Goal: Task Accomplishment & Management: Manage account settings

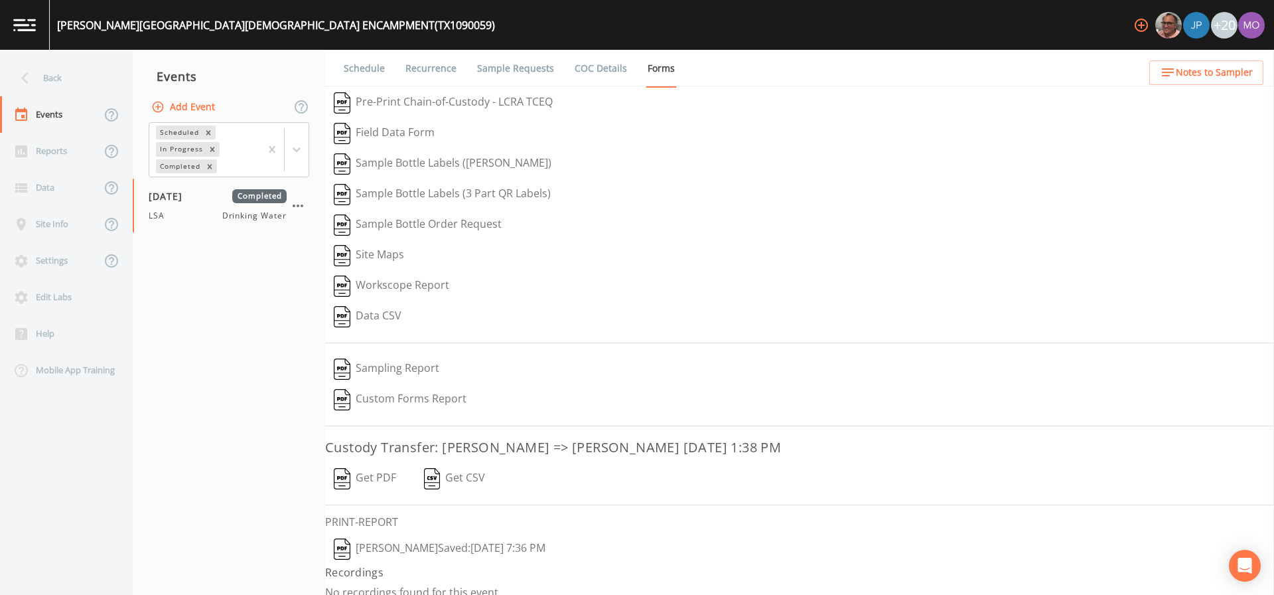
scroll to position [15, 0]
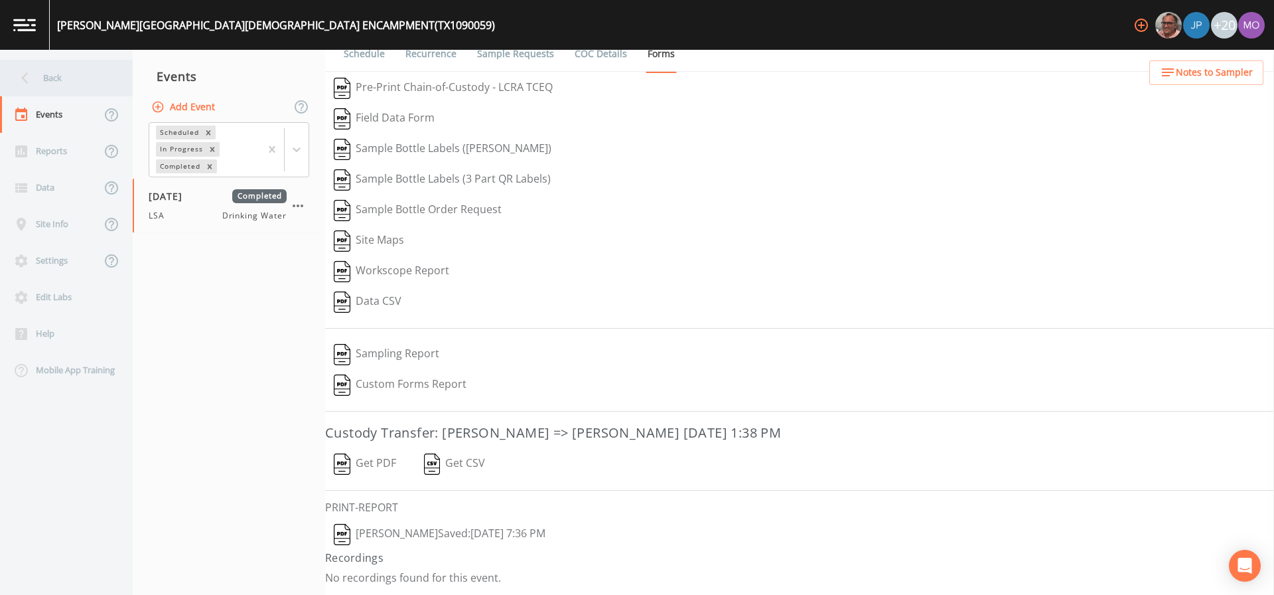
click at [55, 84] on div "Back" at bounding box center [59, 78] width 119 height 36
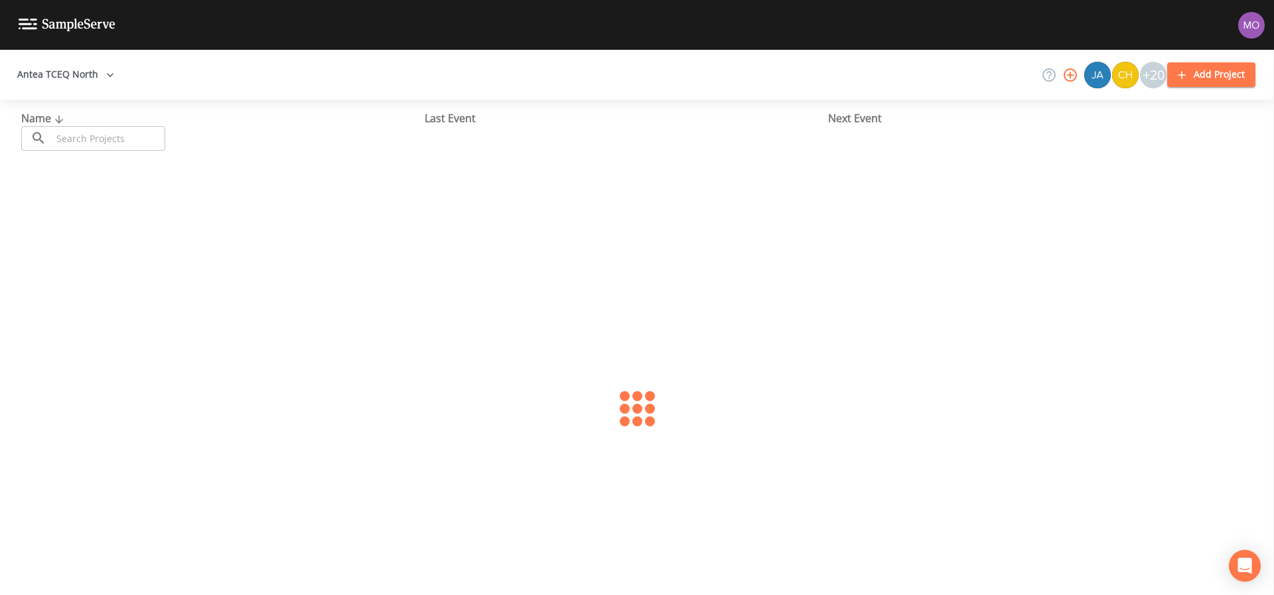
click at [84, 154] on div "Name ​ ​ Last Event Next Event" at bounding box center [637, 131] width 1274 height 62
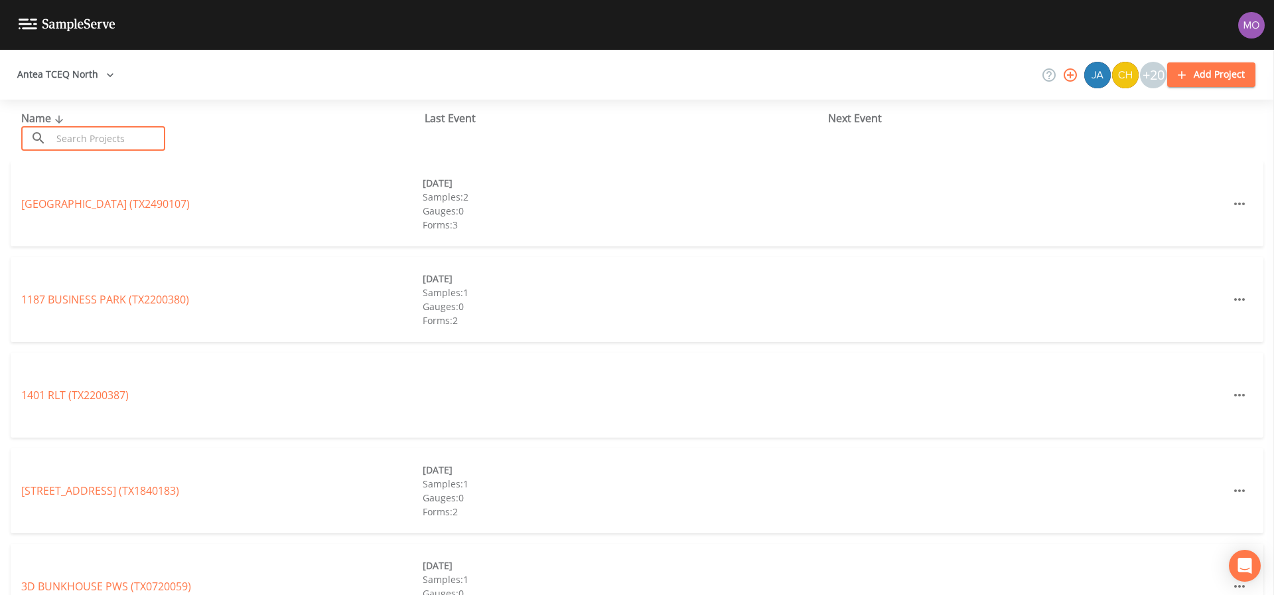
click at [82, 139] on input "text" at bounding box center [108, 138] width 113 height 25
paste input "TX1840185"
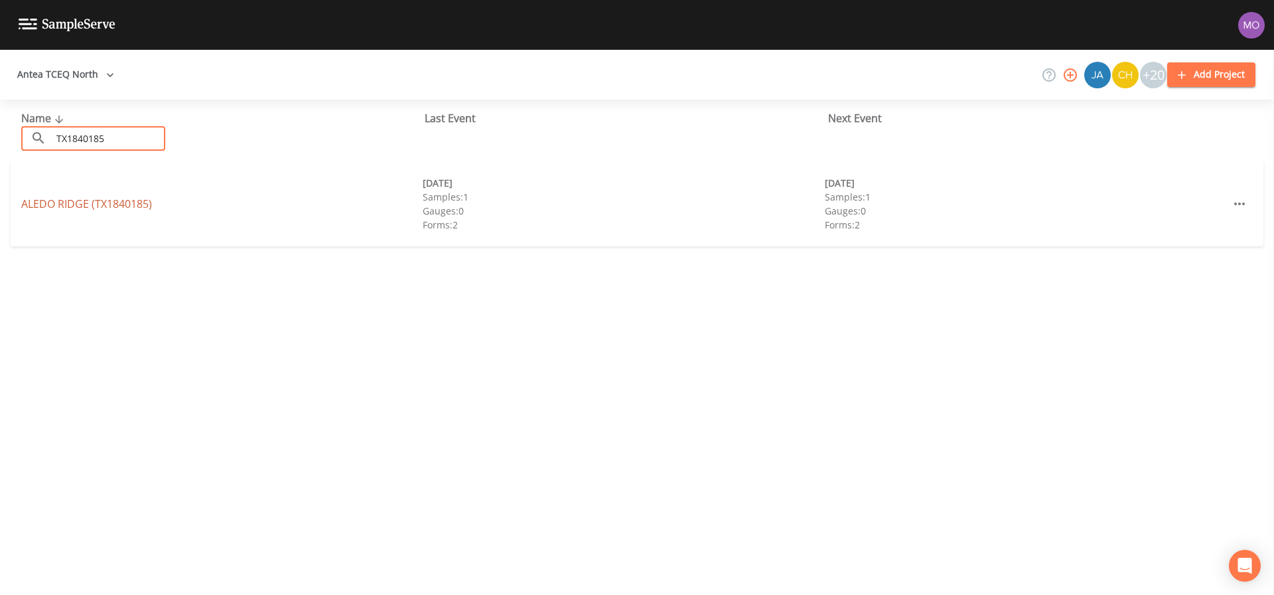
type input "TX1840185"
click at [78, 201] on link "[GEOGRAPHIC_DATA] (TX1840185)" at bounding box center [86, 203] width 131 height 15
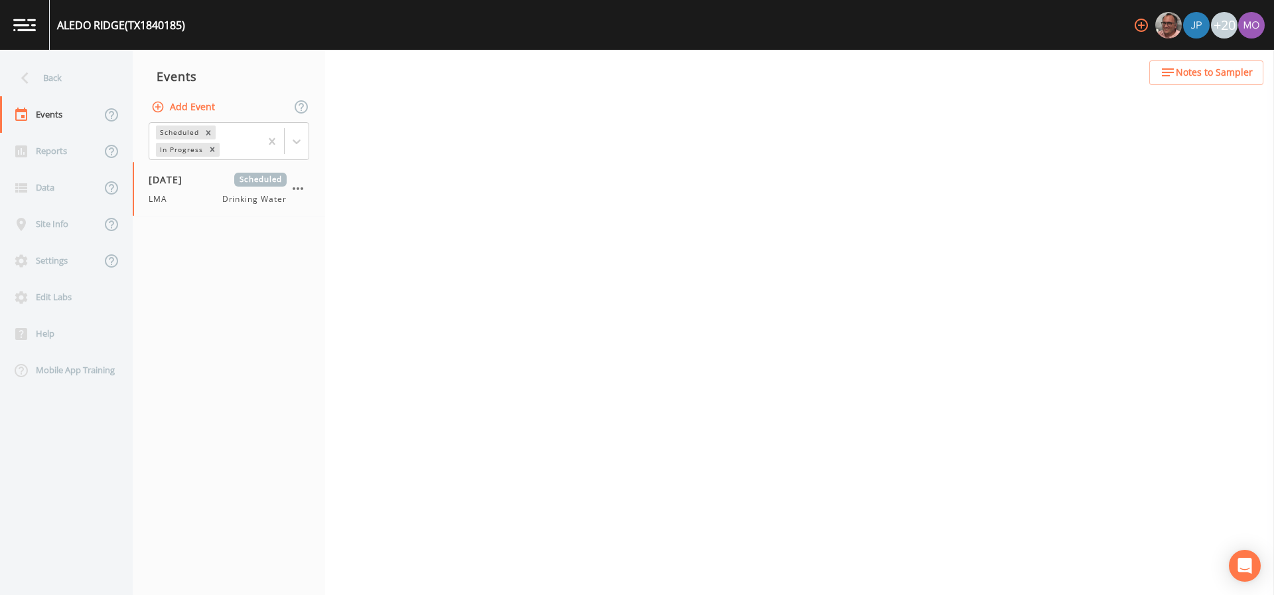
click at [184, 104] on button "Add Event" at bounding box center [185, 107] width 72 height 25
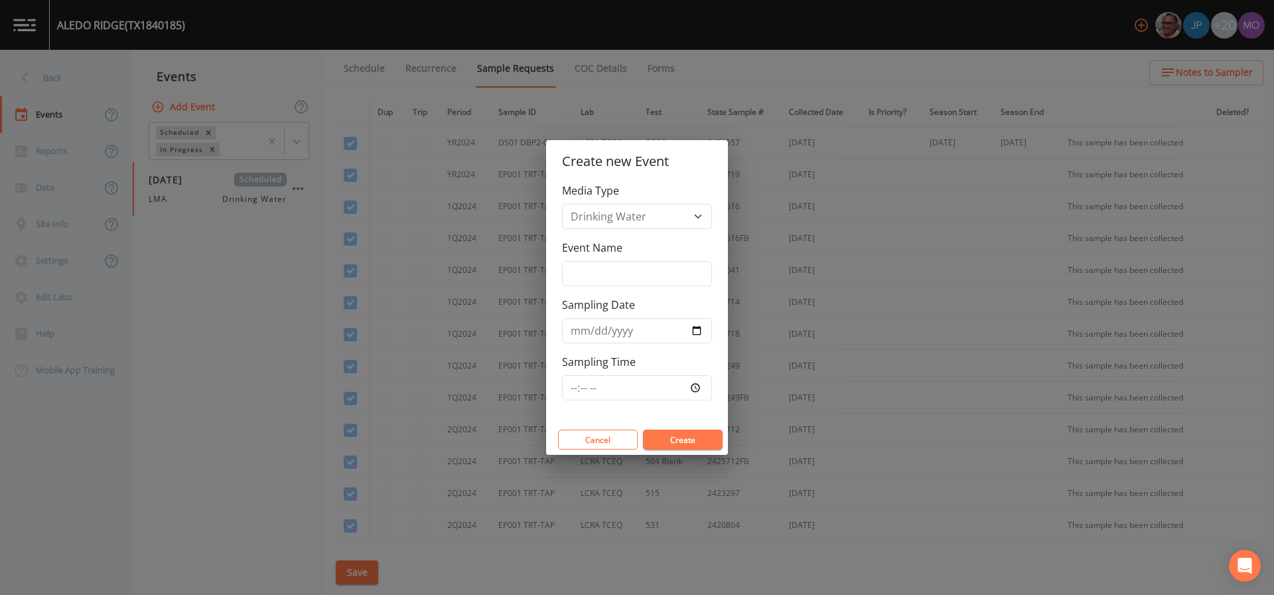
click at [208, 198] on div "Create new Event Media Type Drinking Water Event Name Sampling Date Sampling Ti…" at bounding box center [637, 297] width 1274 height 595
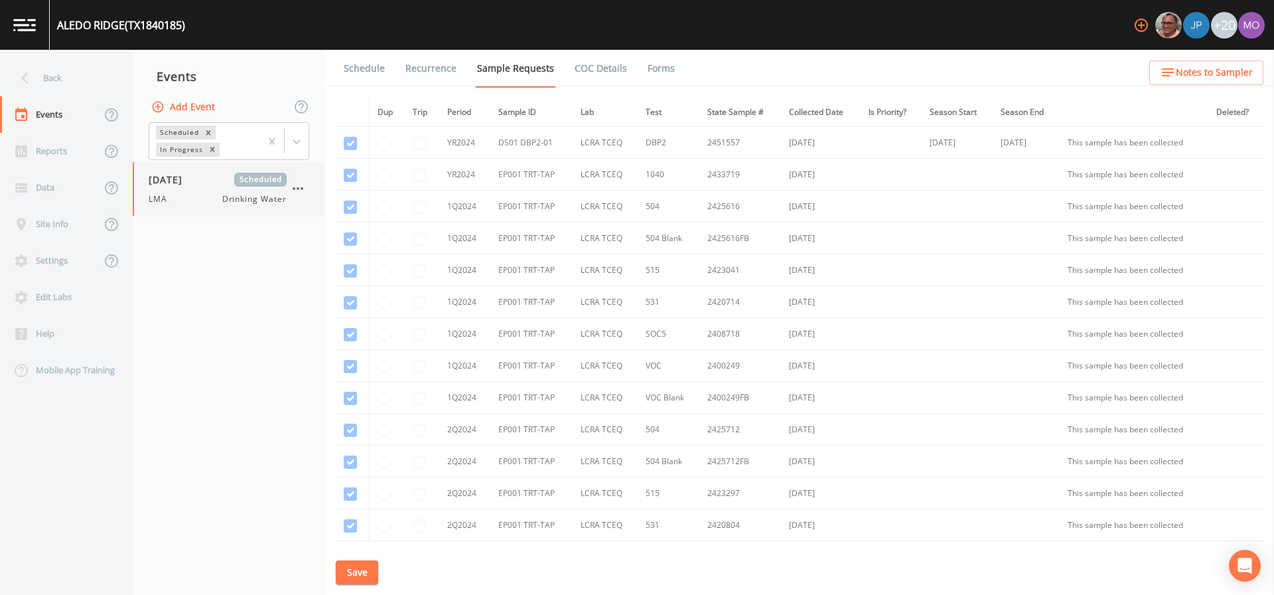
click at [198, 197] on div "LMA Drinking Water" at bounding box center [218, 199] width 138 height 12
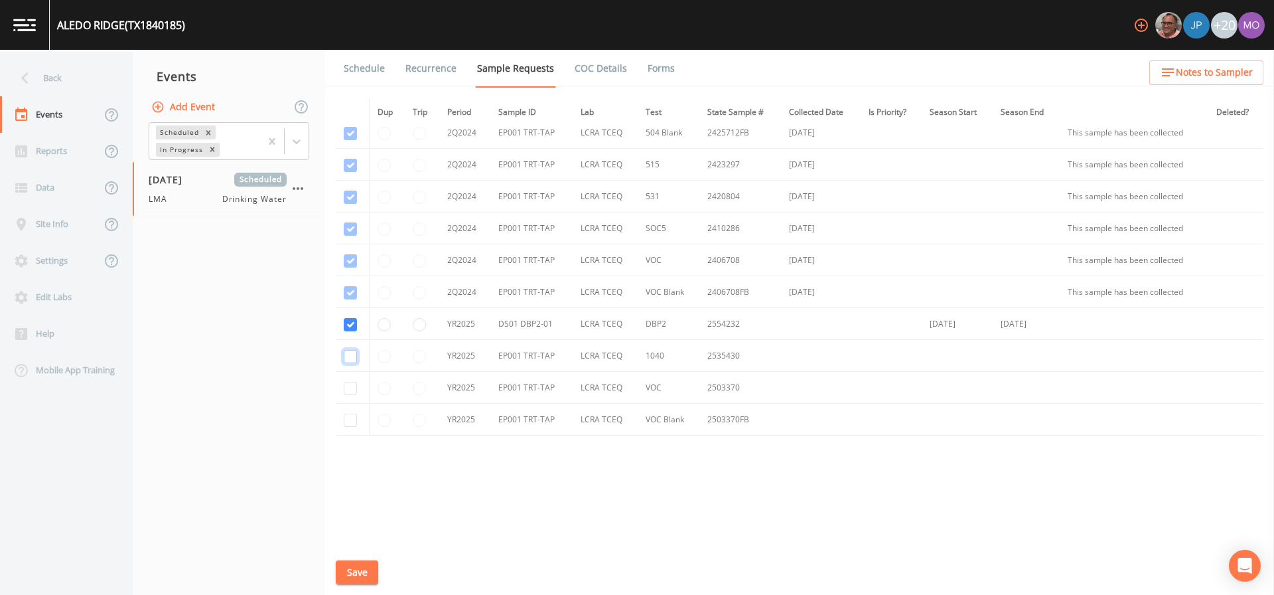
click at [346, 356] on input "checkbox" at bounding box center [350, 356] width 13 height 13
checkbox input "true"
click at [347, 396] on td at bounding box center [352, 388] width 33 height 32
click at [347, 389] on input "checkbox" at bounding box center [350, 388] width 13 height 13
checkbox input "true"
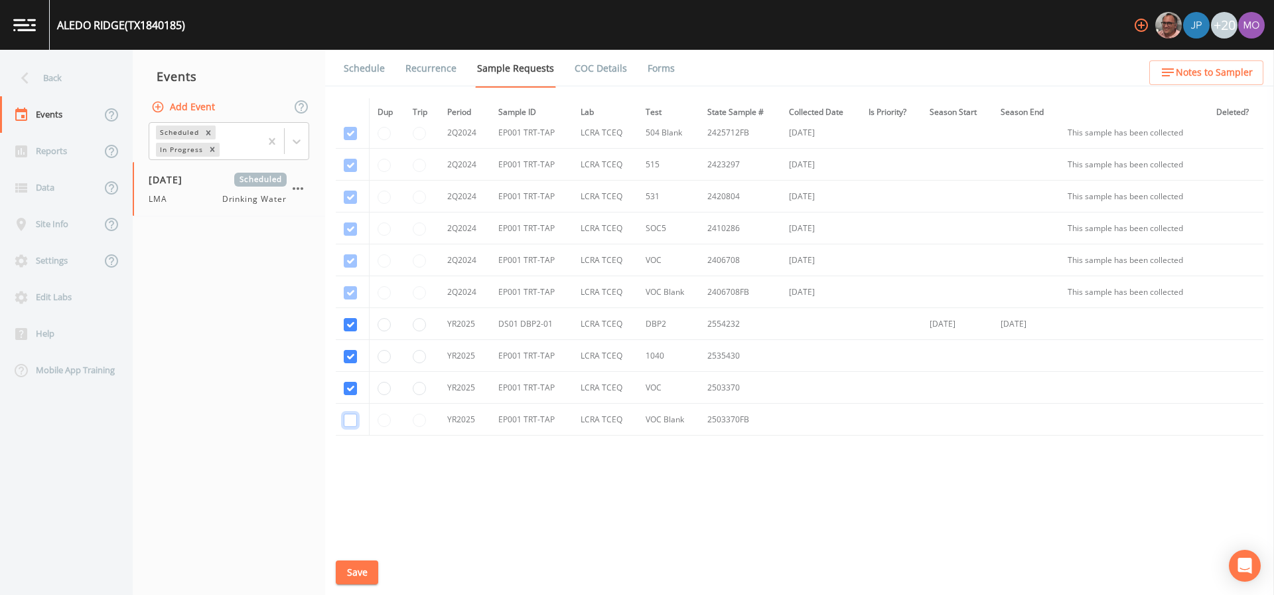
click at [348, 419] on input "checkbox" at bounding box center [350, 419] width 13 height 13
checkbox input "true"
click at [359, 574] on button "Save" at bounding box center [357, 572] width 42 height 25
